Goal: Task Accomplishment & Management: Manage account settings

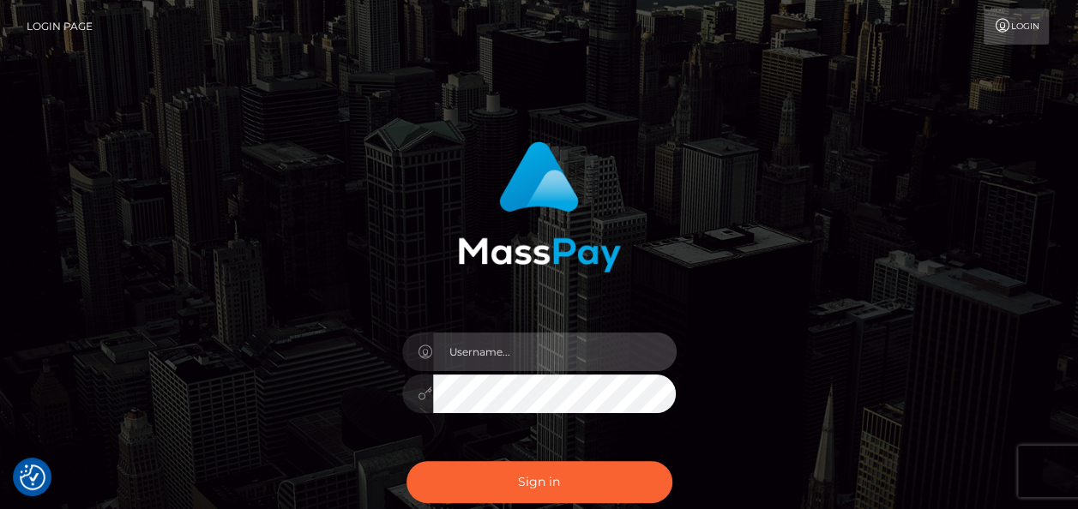
click at [467, 345] on input "text" at bounding box center [555, 352] width 244 height 39
type input "nvisionu.com/chaseschumacher"
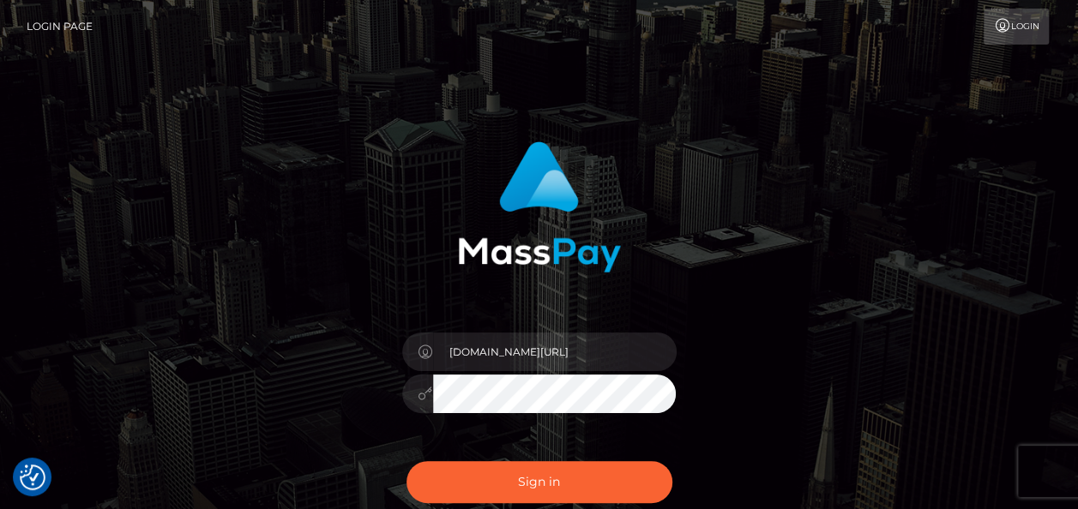
click at [57, 24] on link "Login Page" at bounding box center [60, 27] width 66 height 36
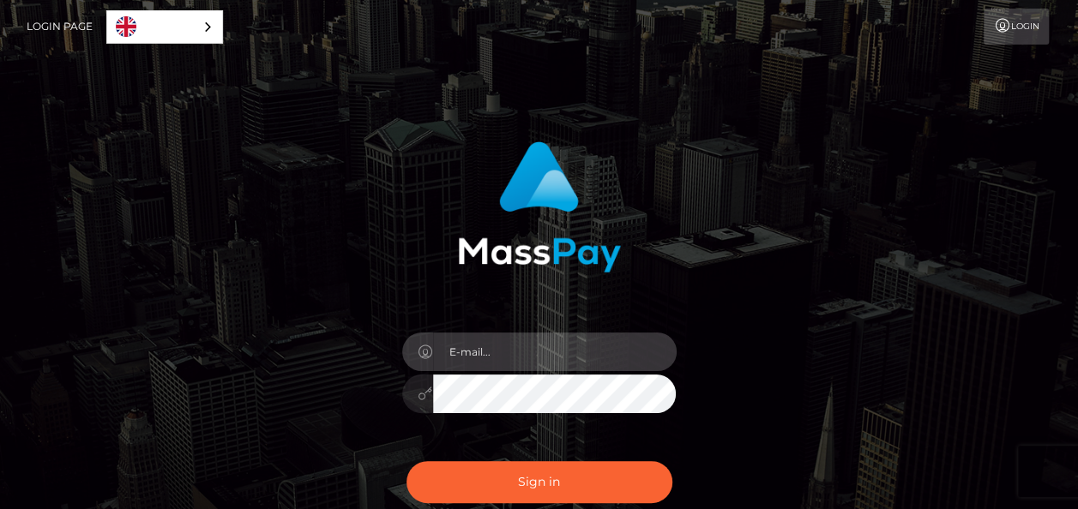
click at [474, 355] on input "email" at bounding box center [555, 352] width 244 height 39
type input "[EMAIL_ADDRESS][PERSON_NAME][DOMAIN_NAME]"
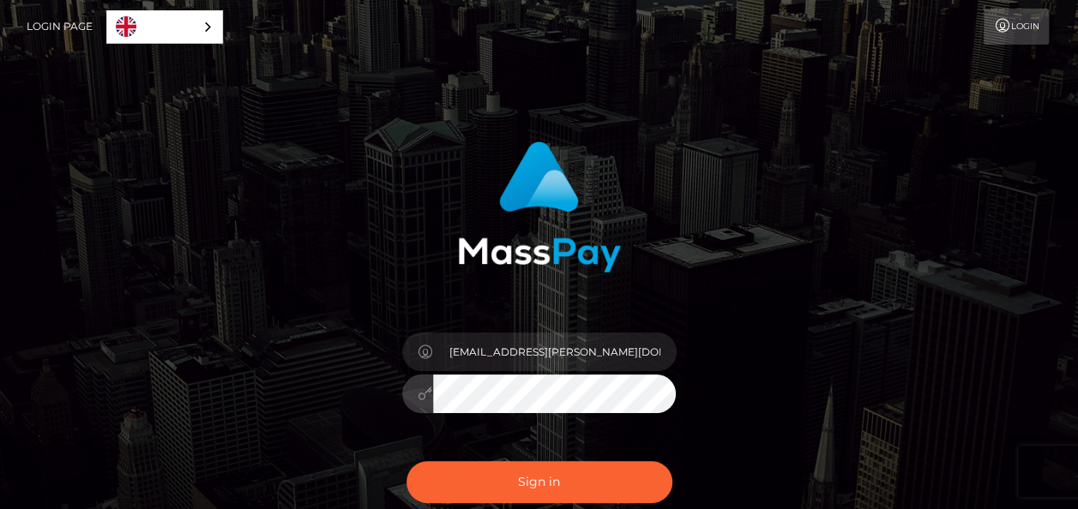
click at [406, 461] on button "Sign in" at bounding box center [539, 482] width 266 height 42
